Goal: Check status: Check status

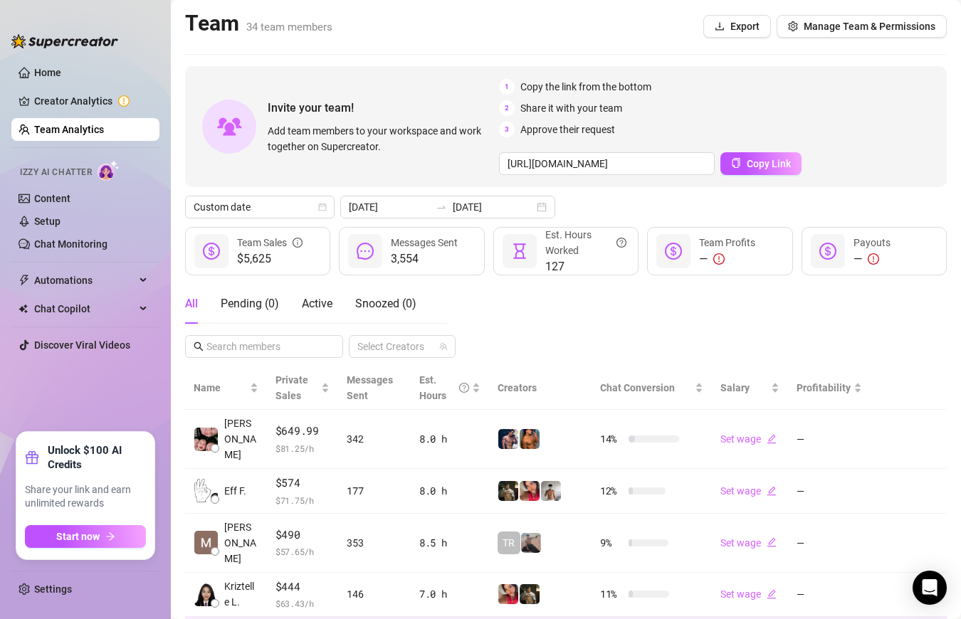
scroll to position [318, 0]
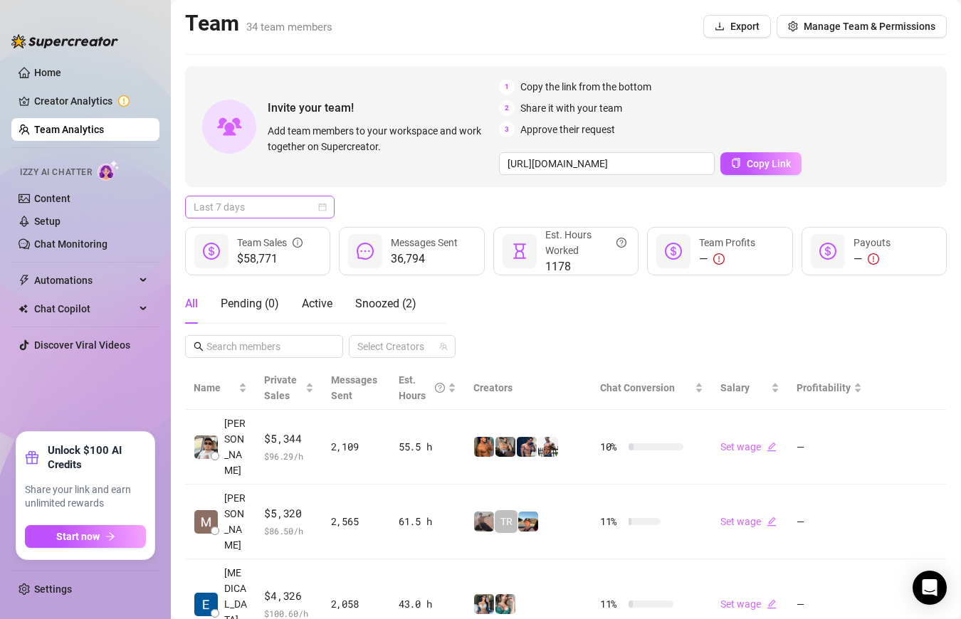
click at [235, 200] on span "Last 7 days" at bounding box center [260, 206] width 132 height 21
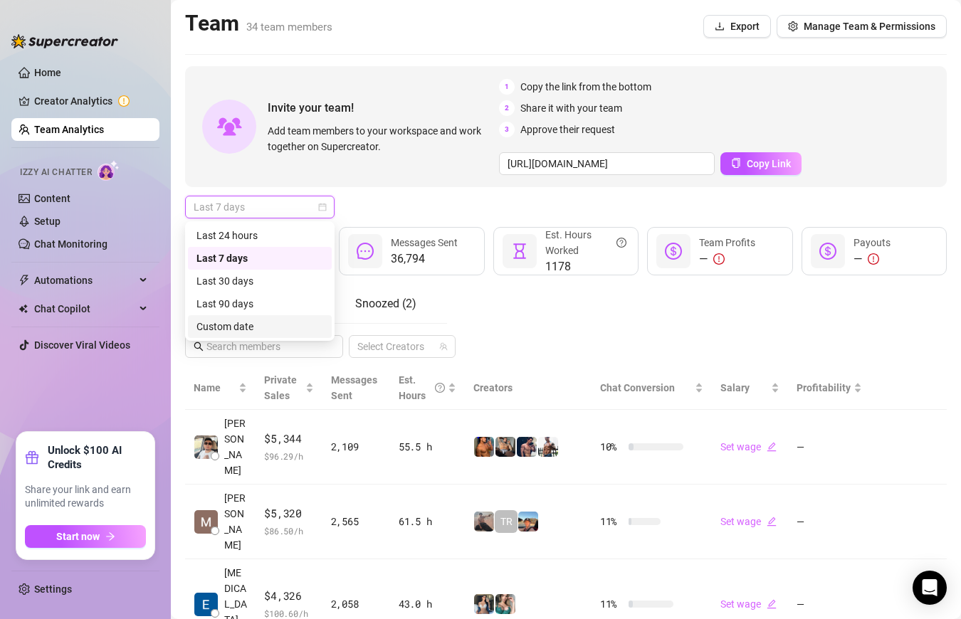
click at [254, 334] on div "Custom date" at bounding box center [260, 326] width 144 height 23
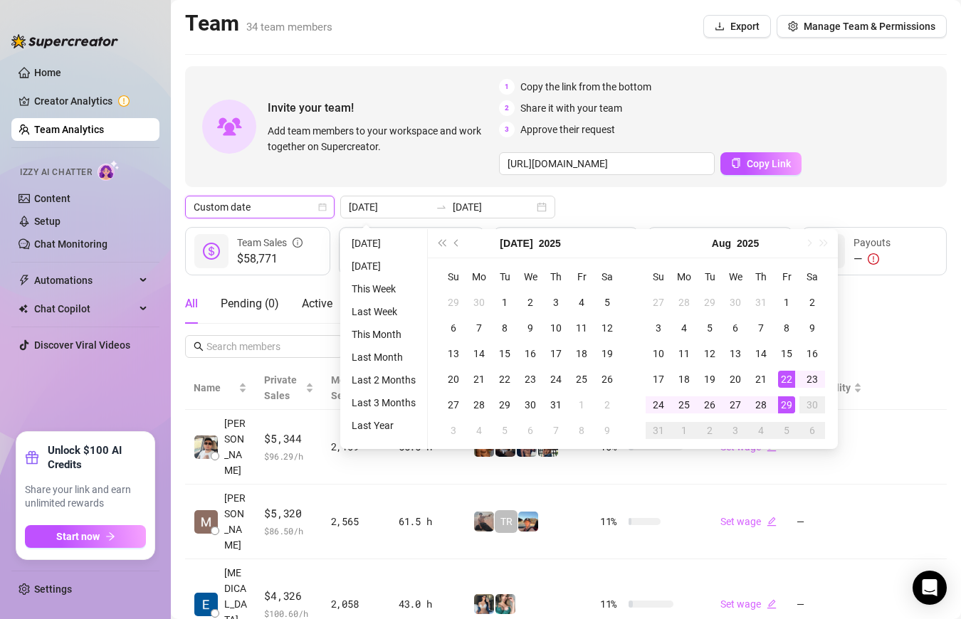
type input "[DATE]"
click at [790, 402] on div "29" at bounding box center [786, 404] width 17 height 17
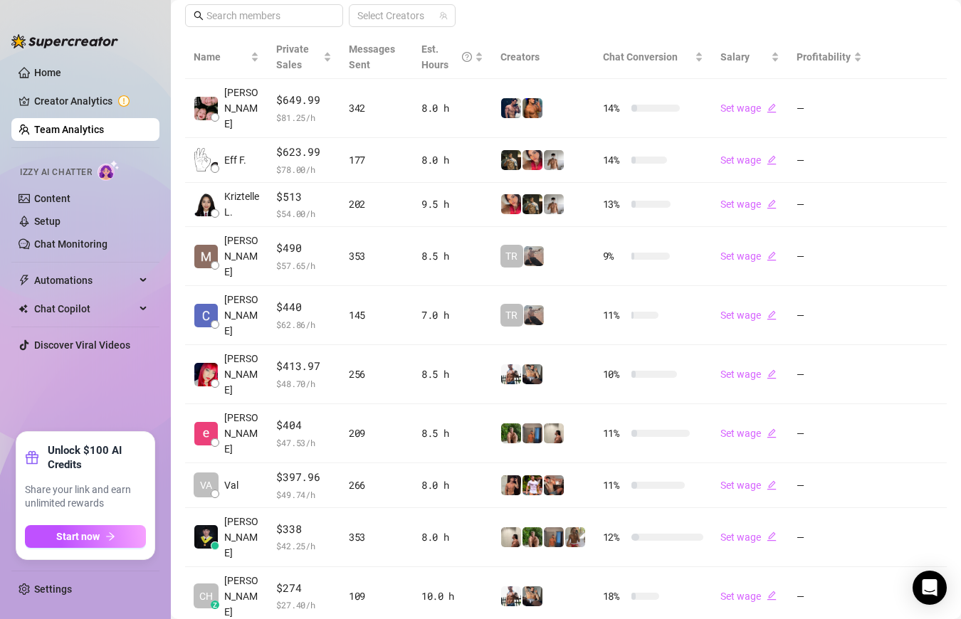
scroll to position [318, 0]
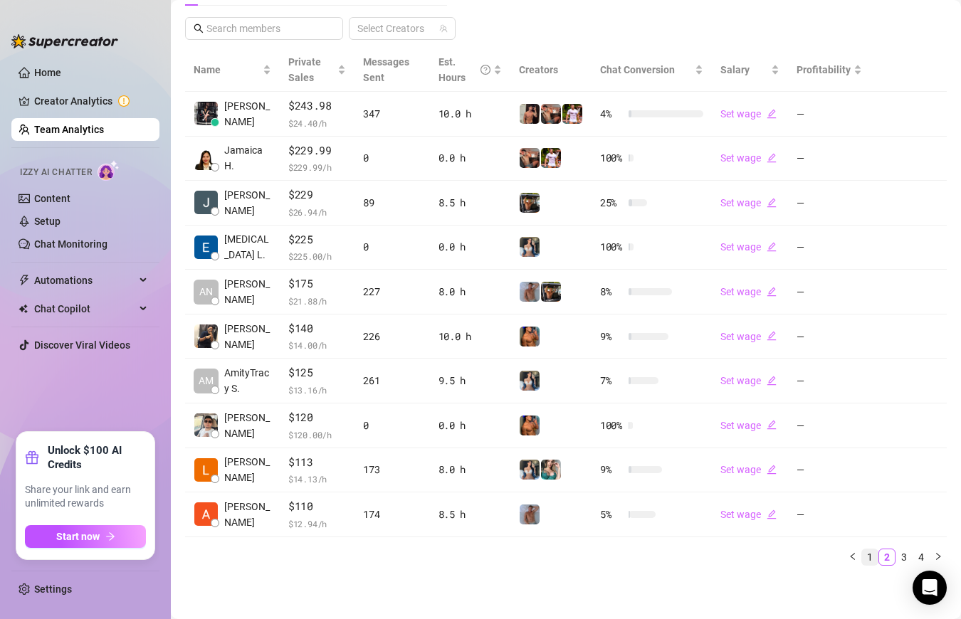
click at [865, 556] on link "1" at bounding box center [870, 557] width 16 height 16
